Goal: Contribute content: Contribute content

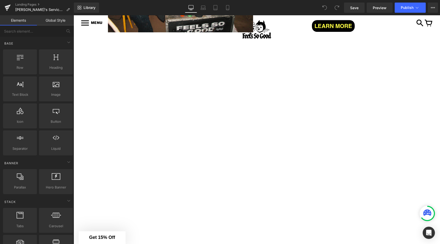
scroll to position [931, 0]
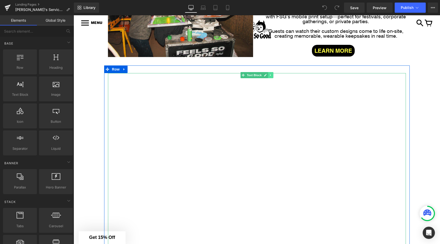
click at [269, 74] on link at bounding box center [270, 75] width 5 height 6
click at [274, 74] on icon at bounding box center [273, 75] width 3 height 3
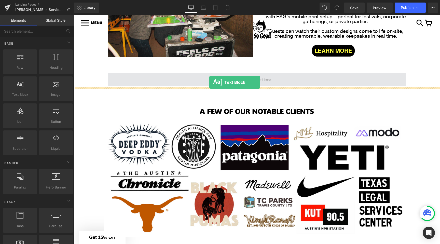
drag, startPoint x: 101, startPoint y: 107, endPoint x: 209, endPoint y: 82, distance: 110.5
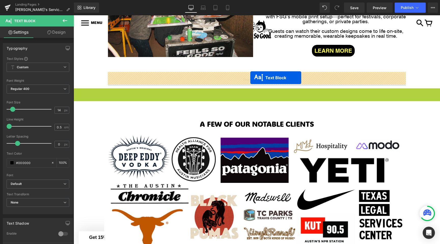
drag, startPoint x: 244, startPoint y: 92, endPoint x: 250, endPoint y: 78, distance: 15.8
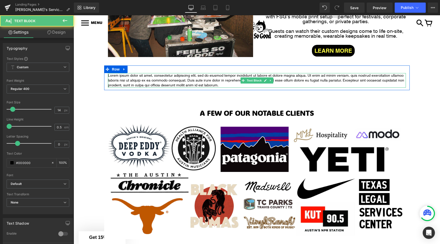
click at [217, 78] on p "Lorem ipsum dolor sit amet, consectetur adipiscing elit, sed do eiusmod tempor …" at bounding box center [257, 80] width 298 height 15
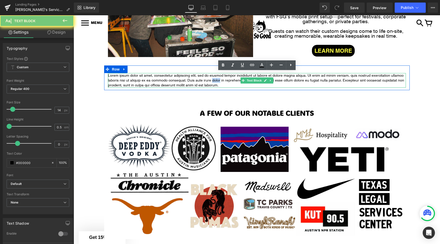
click at [217, 78] on p "Lorem ipsum dolor sit amet, consectetur adipiscing elit, sed do eiusmod tempor …" at bounding box center [257, 80] width 298 height 15
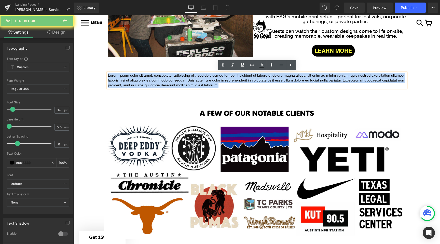
click at [217, 78] on p "Lorem ipsum dolor sit amet, consectetur adipiscing elit, sed do eiusmod tempor …" at bounding box center [257, 80] width 298 height 15
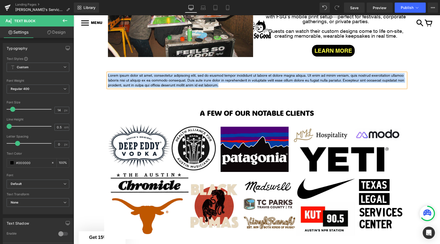
paste div
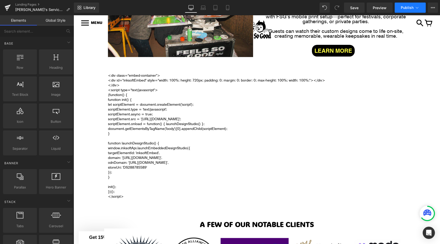
click at [409, 10] on button "Publish" at bounding box center [410, 8] width 31 height 10
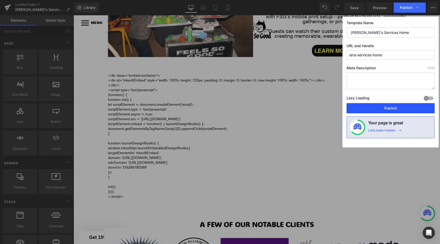
click at [379, 107] on button "Publish" at bounding box center [391, 108] width 88 height 10
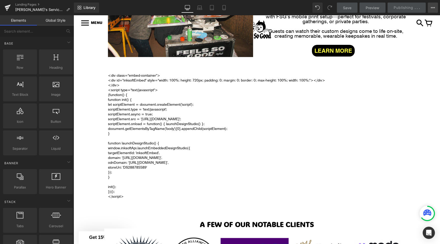
click at [431, 5] on button "View Live Page View with current Template Save Template to Library Schedule Pub…" at bounding box center [433, 8] width 10 height 10
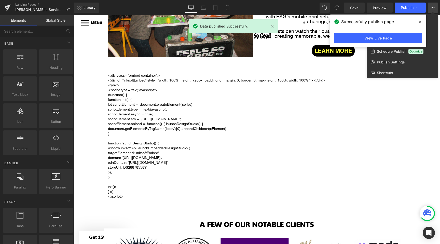
click at [378, 33] on div "View Live Page" at bounding box center [378, 38] width 96 height 18
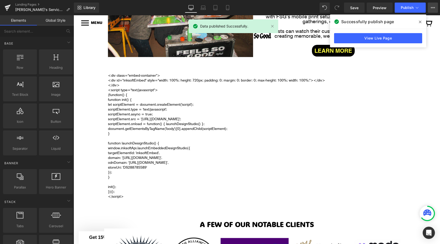
click at [431, 8] on icon at bounding box center [433, 8] width 4 height 4
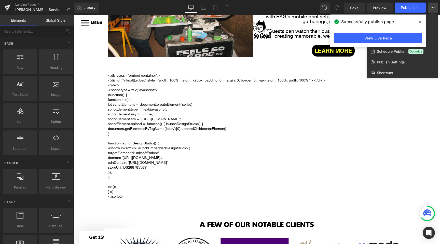
drag, startPoint x: 433, startPoint y: 28, endPoint x: 438, endPoint y: 19, distance: 9.9
click at [438, 19] on div "Text Block You are previewing how the will restyle your page. You can not edit …" at bounding box center [220, 126] width 440 height 253
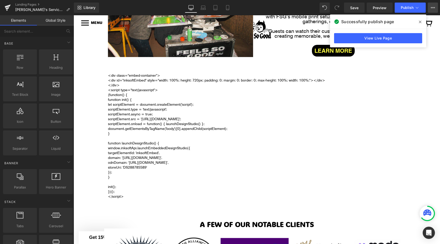
click at [434, 11] on button "View Live Page View with current Template Save Template to Library Schedule Pub…" at bounding box center [433, 8] width 10 height 10
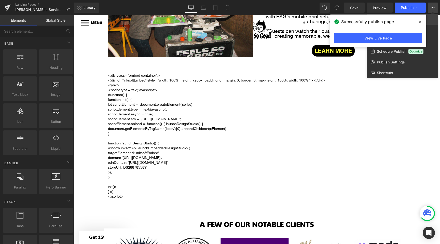
click at [430, 17] on link "View Live Page" at bounding box center [402, 19] width 71 height 11
